Goal: Transaction & Acquisition: Purchase product/service

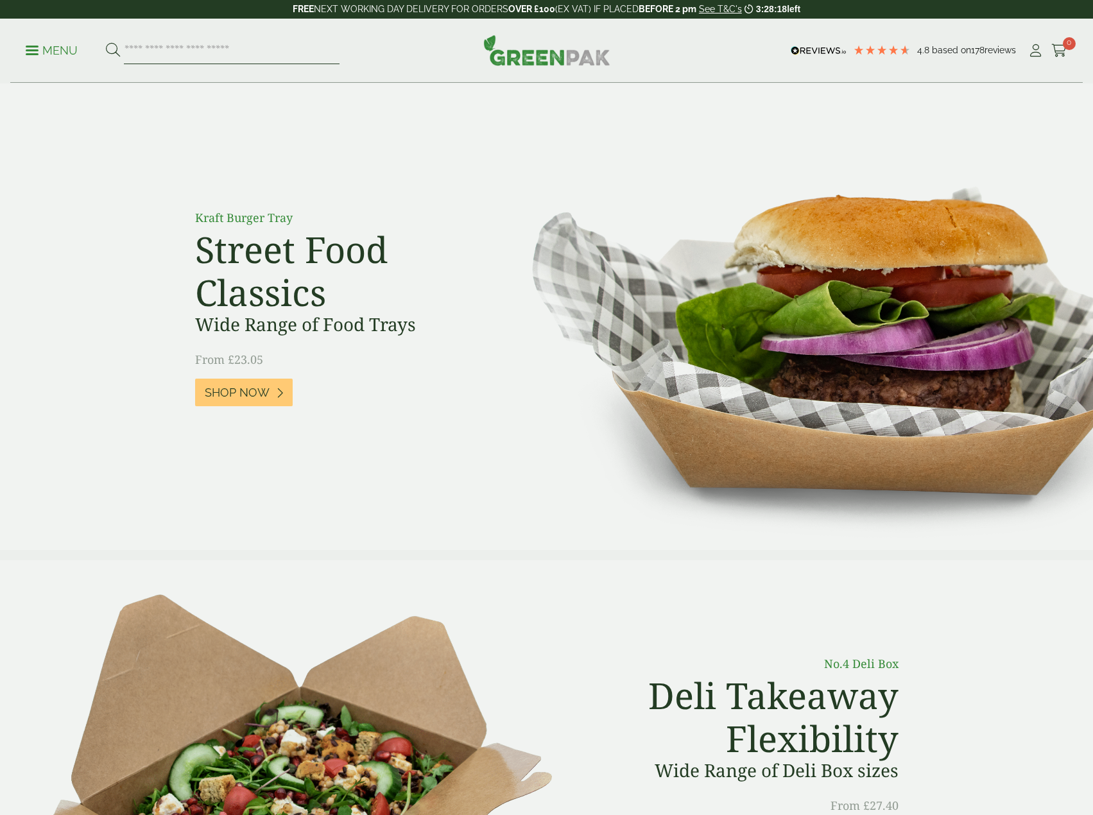
click at [245, 50] on input "search" at bounding box center [232, 50] width 216 height 27
type input "********"
click at [106, 42] on button at bounding box center [113, 50] width 14 height 17
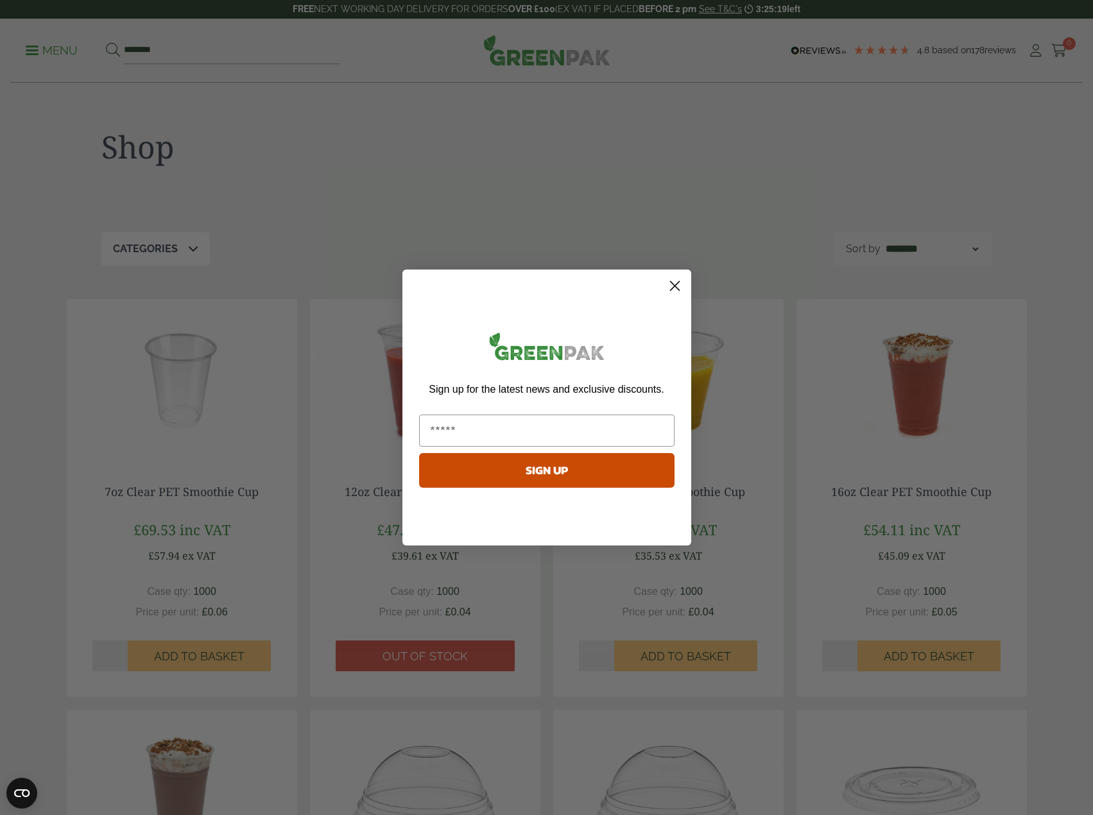
click at [668, 288] on circle "Close dialog" at bounding box center [673, 285] width 21 height 21
